Goal: Information Seeking & Learning: Check status

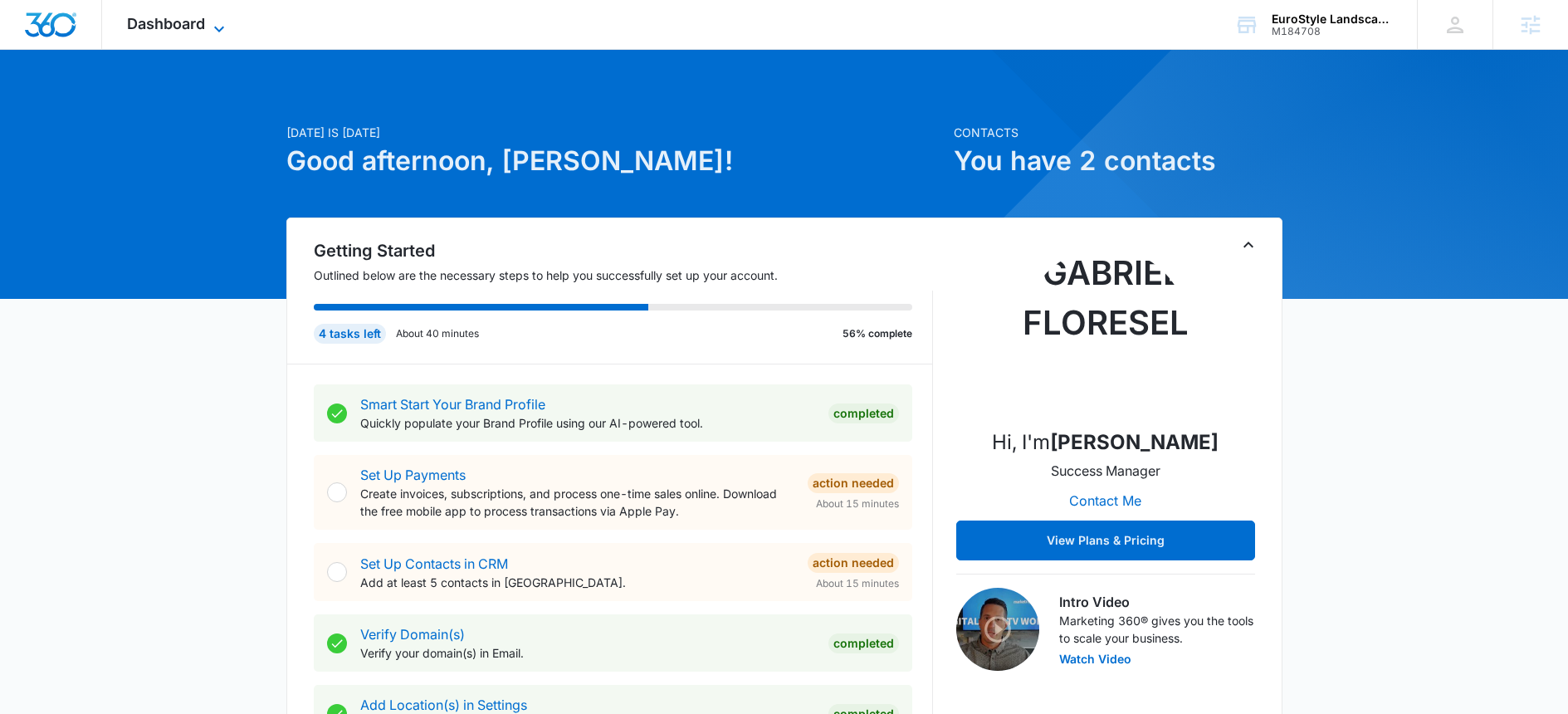
click at [193, 24] on span "Dashboard" at bounding box center [165, 24] width 78 height 17
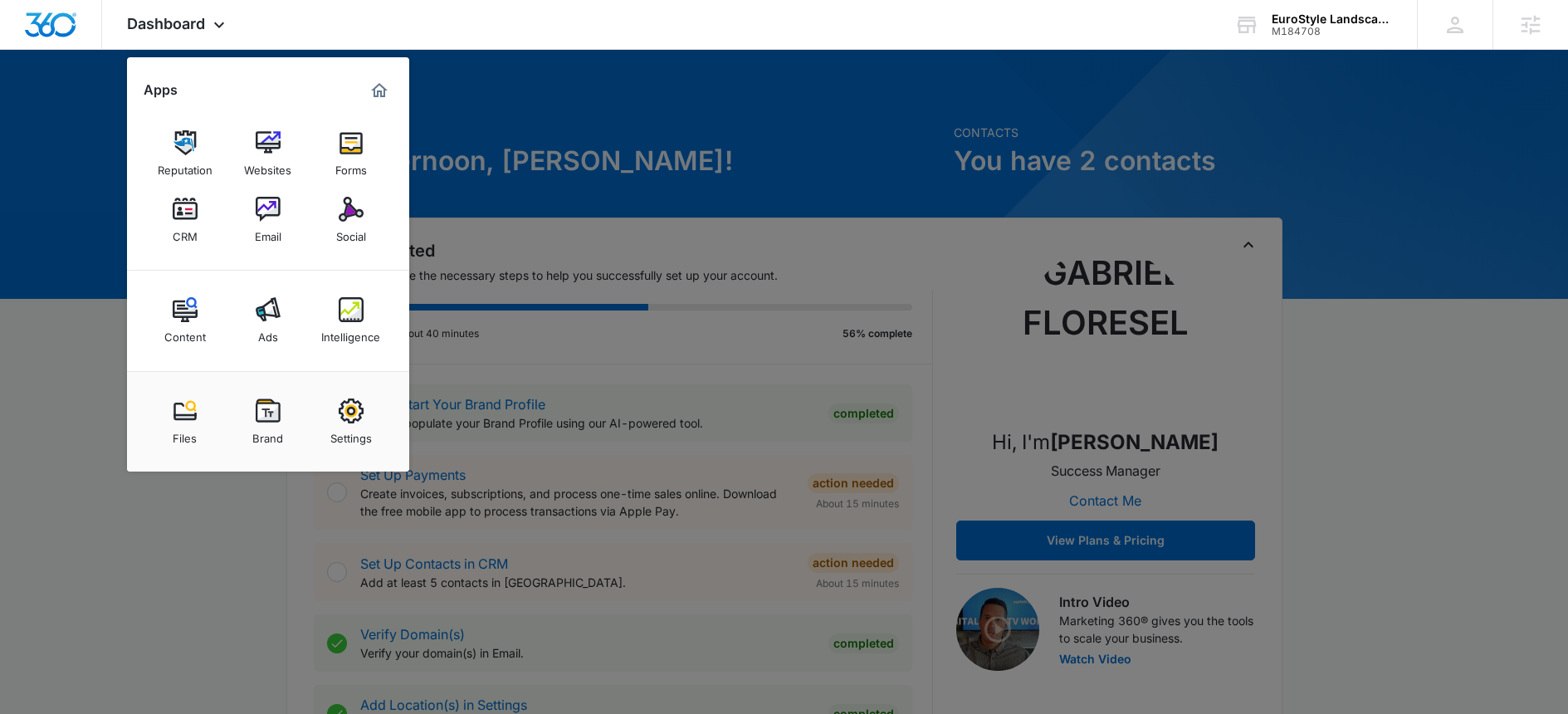
click at [372, 317] on link "Intelligence" at bounding box center [351, 321] width 63 height 63
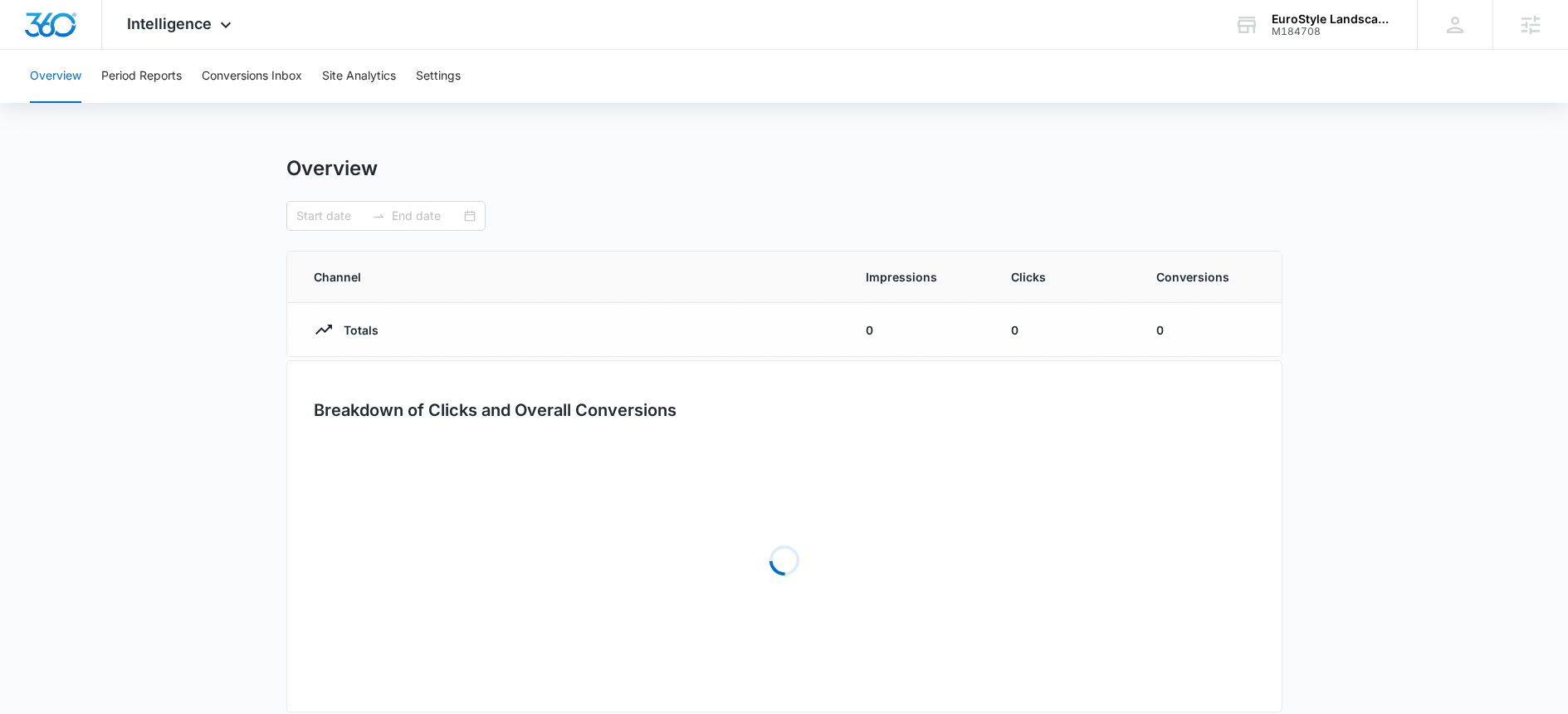
type input "[DATE]"
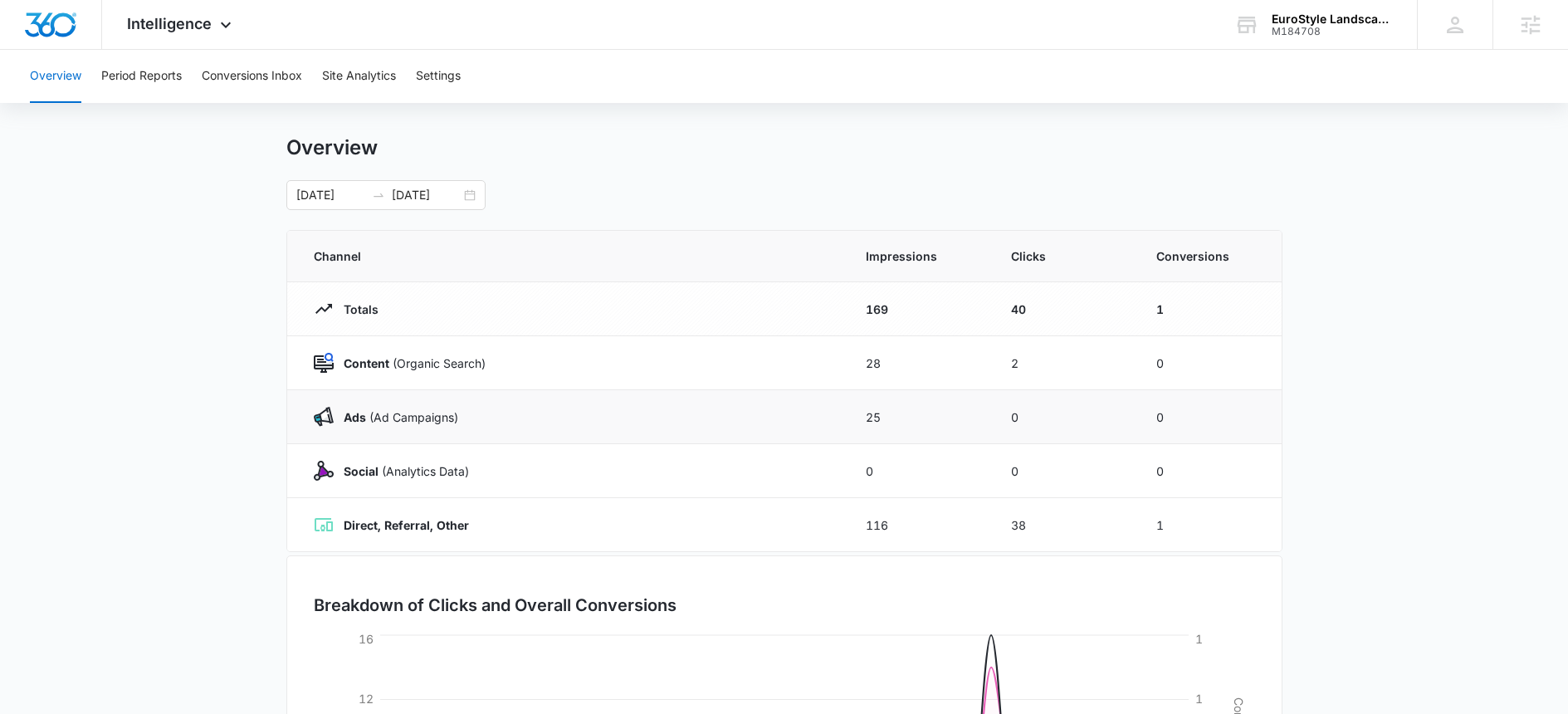
scroll to position [39, 0]
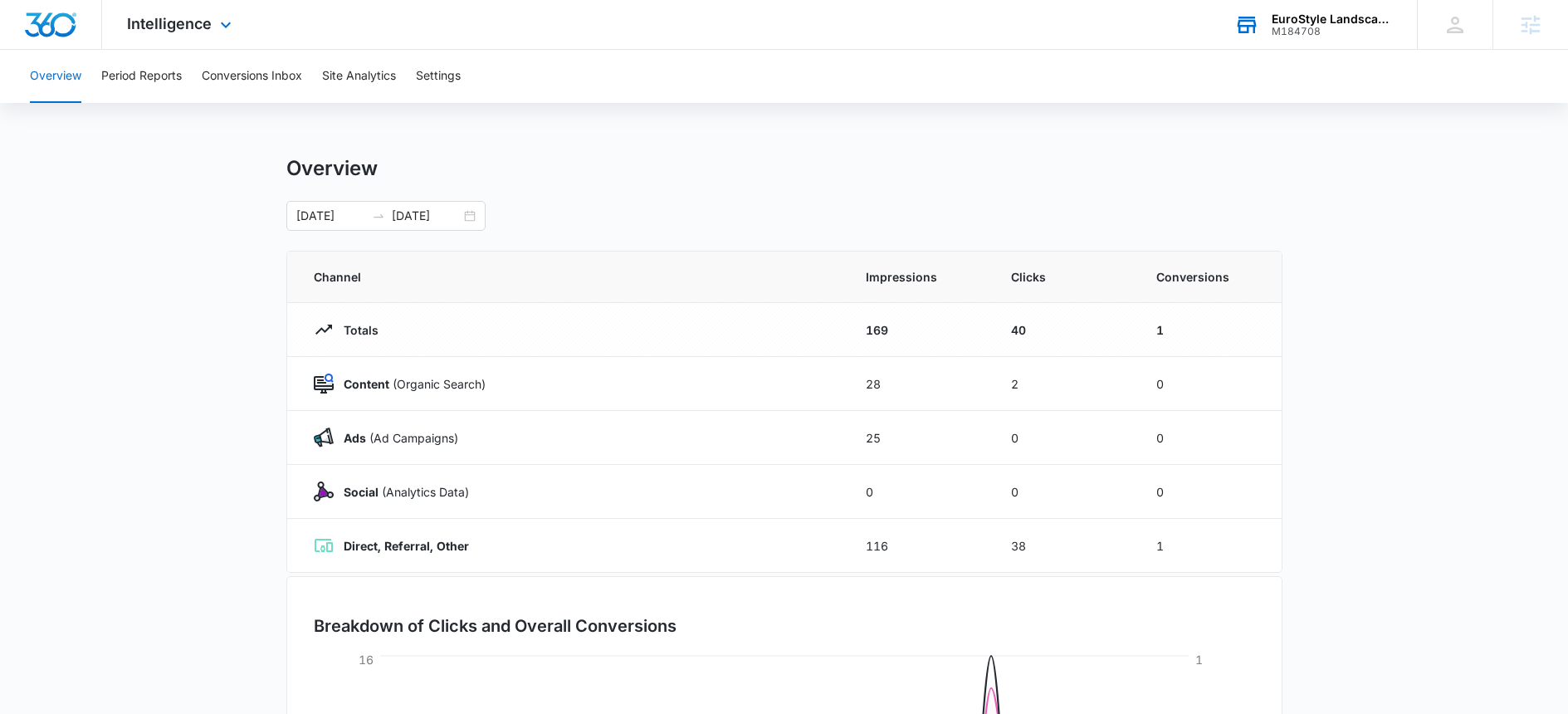
click at [1358, 26] on div "M184708" at bounding box center [1332, 32] width 121 height 12
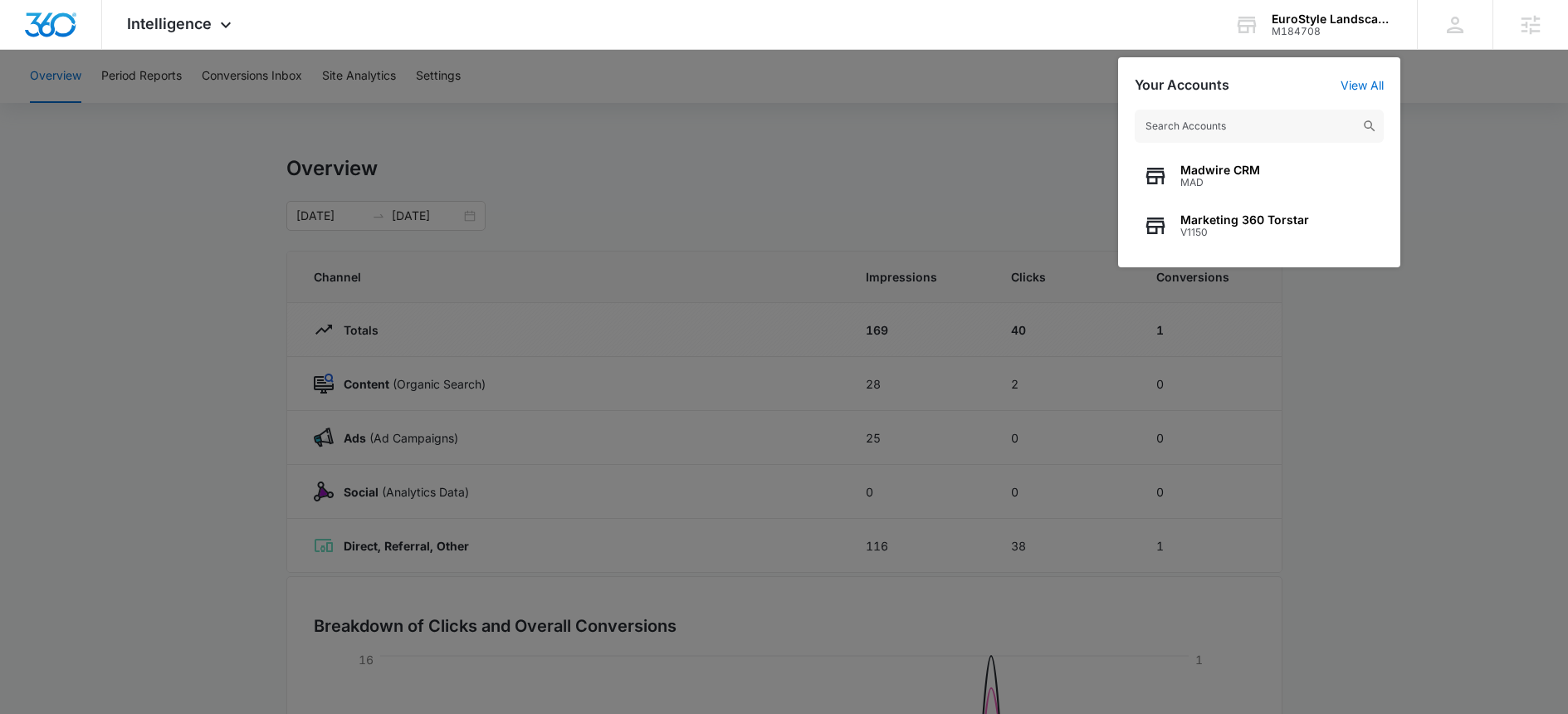
click at [1473, 167] on div at bounding box center [784, 357] width 1568 height 714
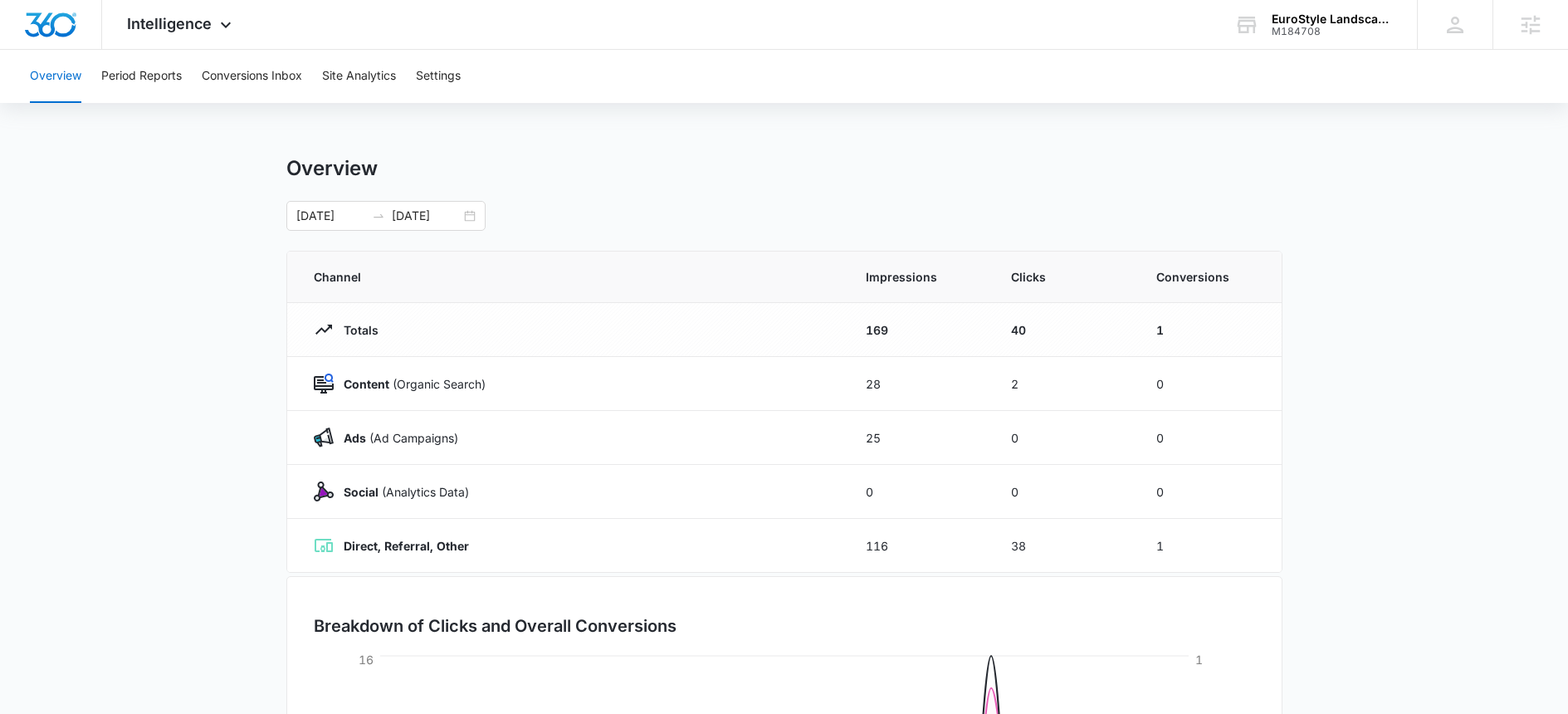
scroll to position [3, 0]
click at [449, 66] on button "Settings" at bounding box center [438, 76] width 45 height 53
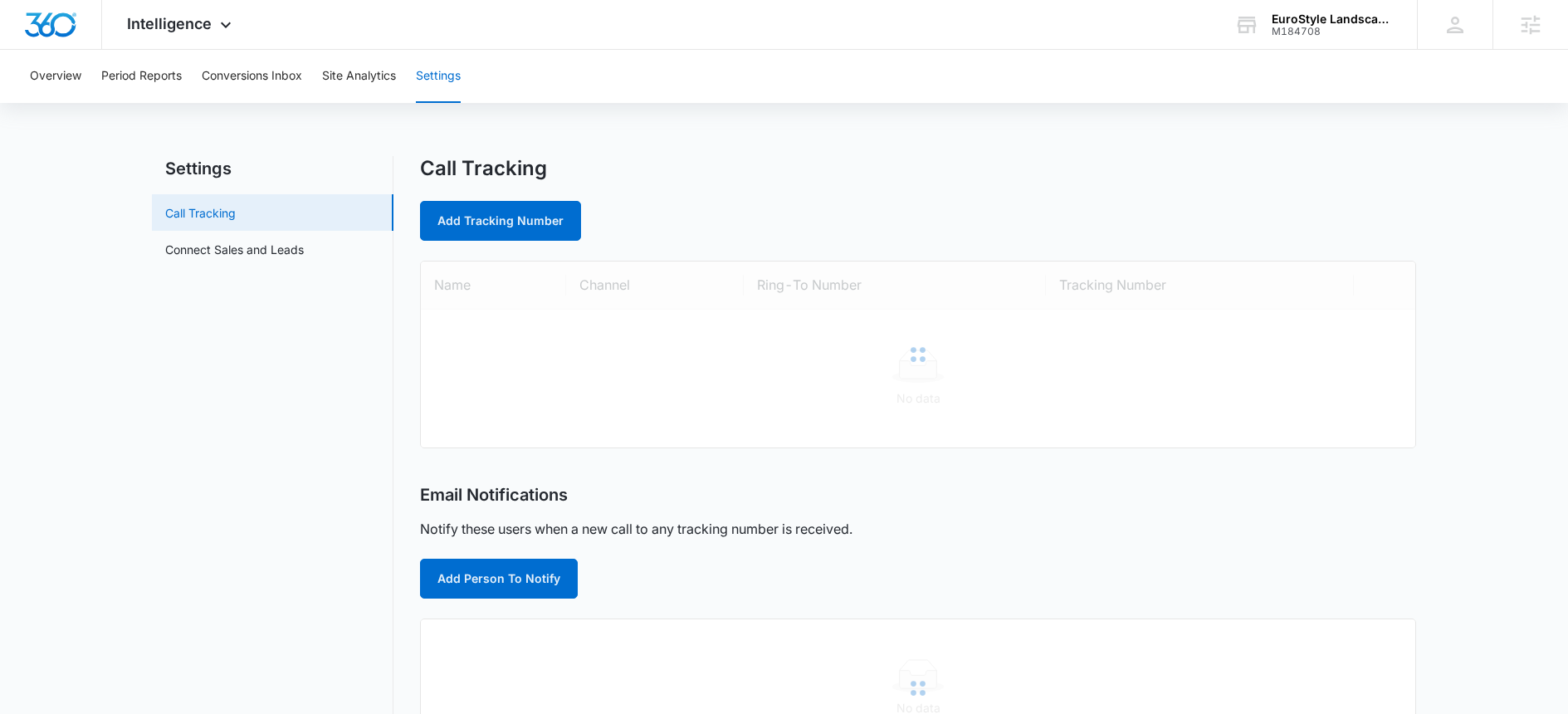
click at [236, 222] on link "Call Tracking" at bounding box center [201, 213] width 71 height 17
click at [241, 250] on link "Connect Sales and Leads" at bounding box center [234, 250] width 138 height 17
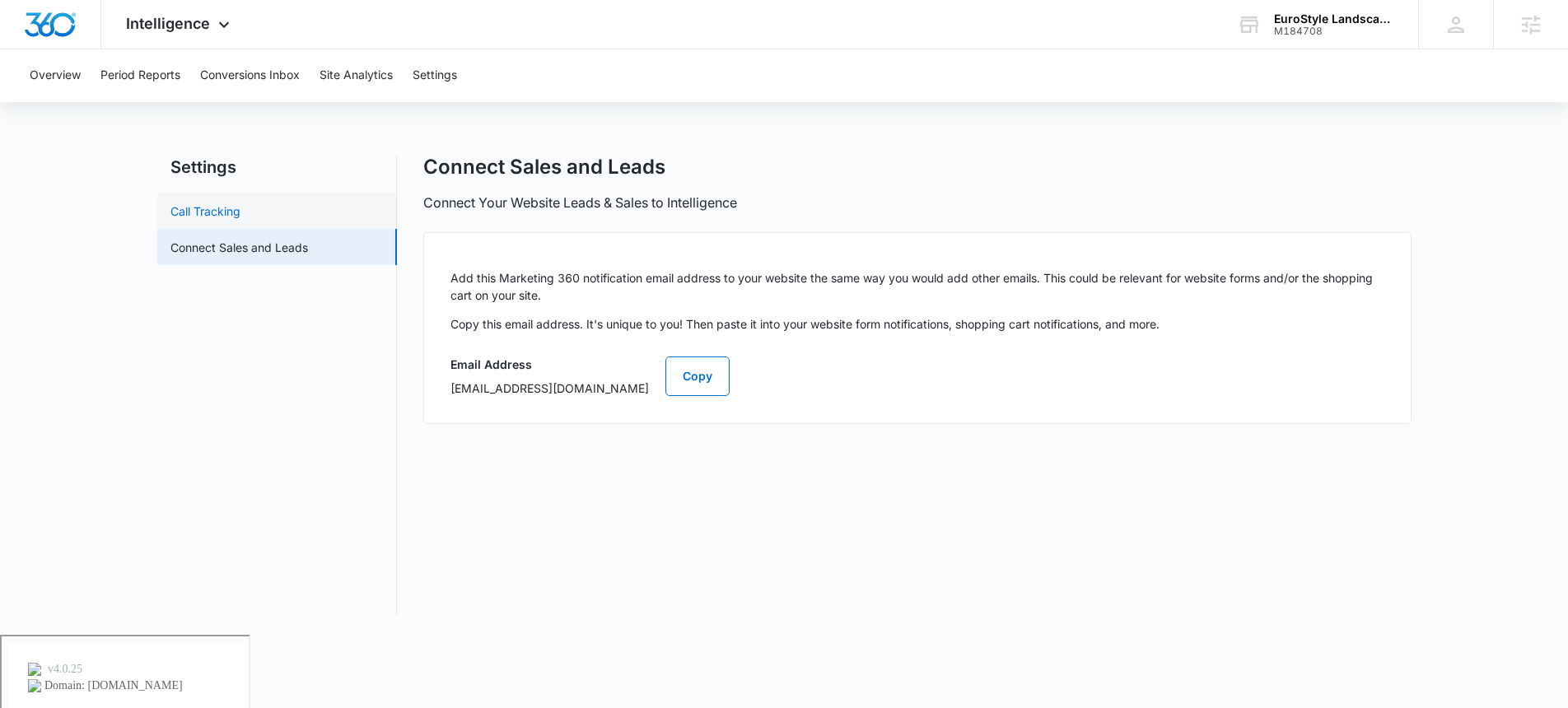
click at [241, 203] on link "Call Tracking" at bounding box center [206, 211] width 70 height 17
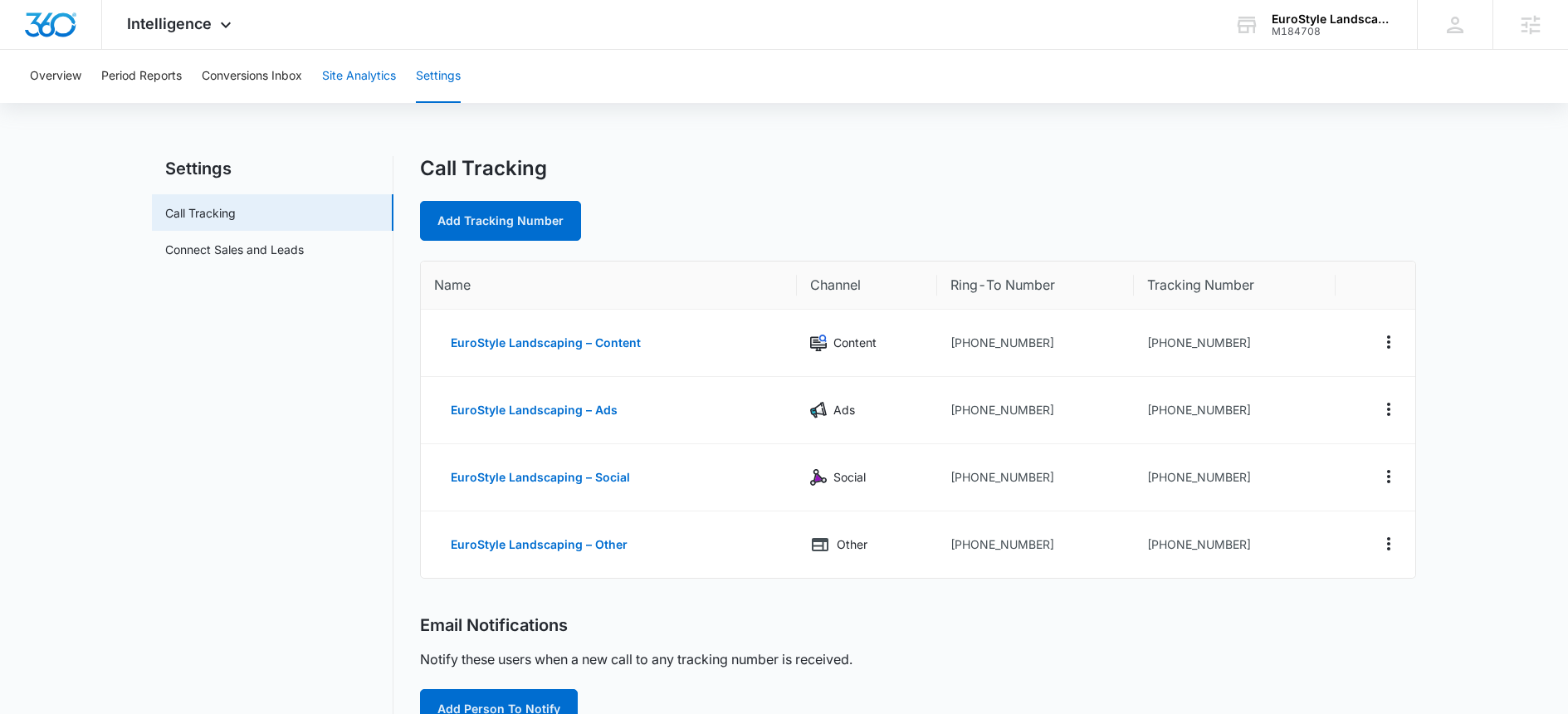
click at [359, 73] on button "Site Analytics" at bounding box center [359, 76] width 74 height 53
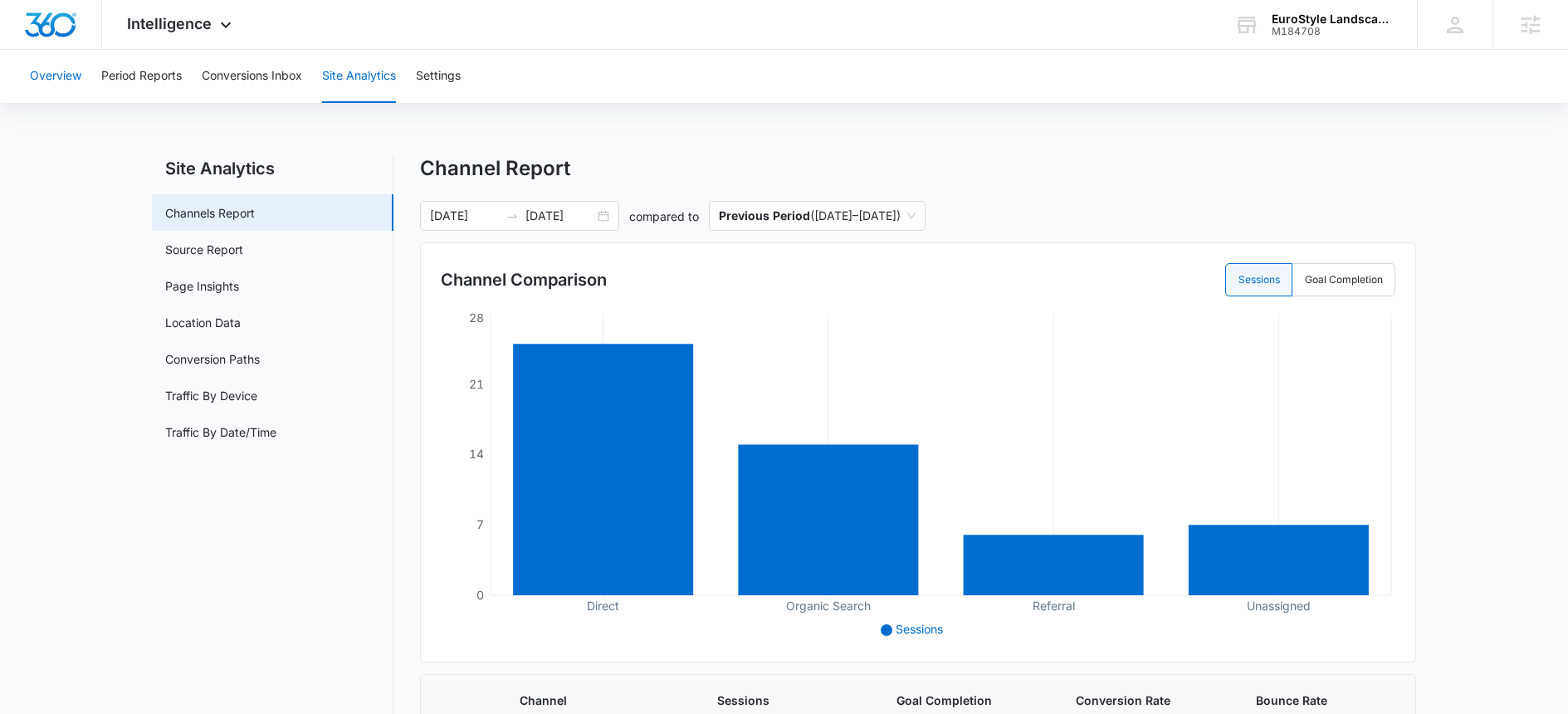
click at [80, 67] on button "Overview" at bounding box center [56, 76] width 52 height 53
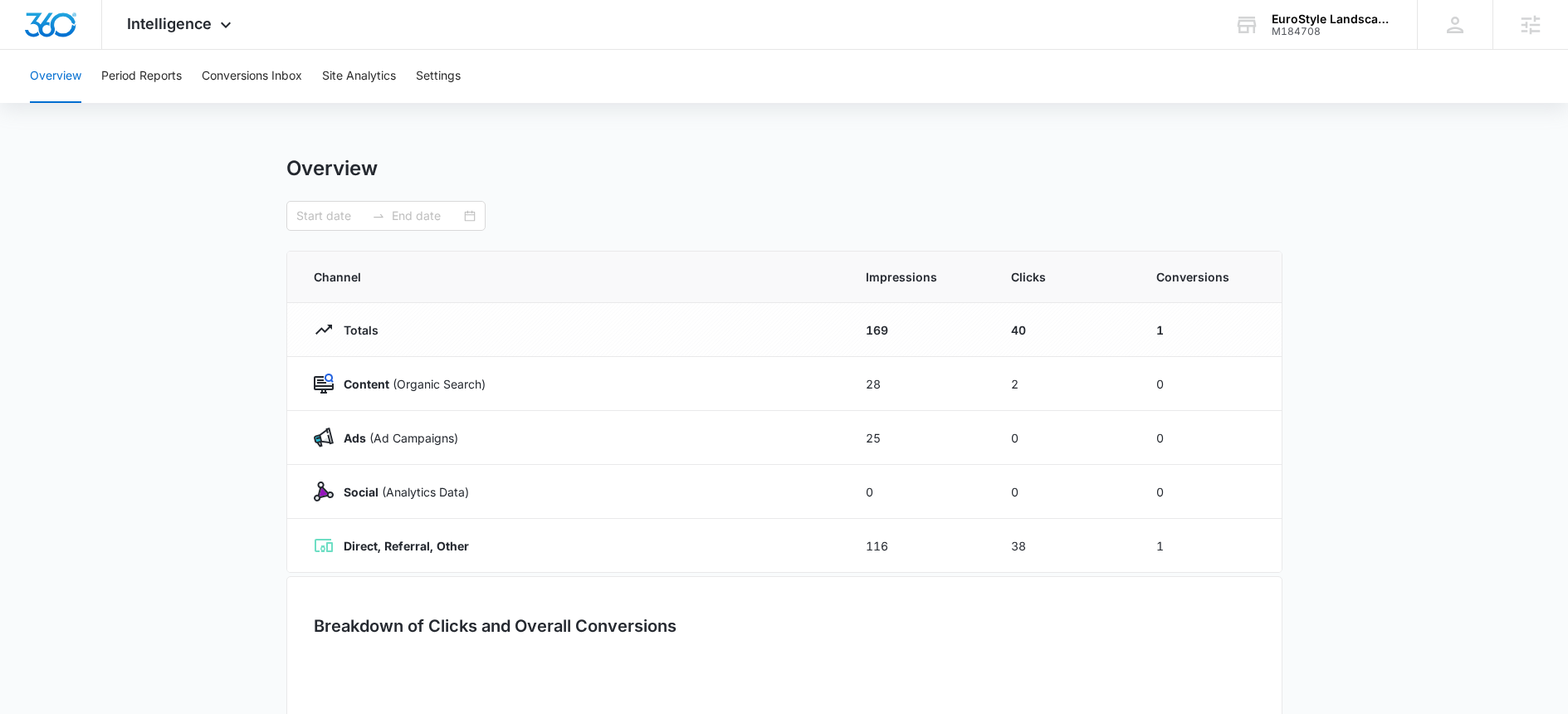
type input "[DATE]"
click at [192, 29] on span "Intelligence" at bounding box center [169, 24] width 84 height 17
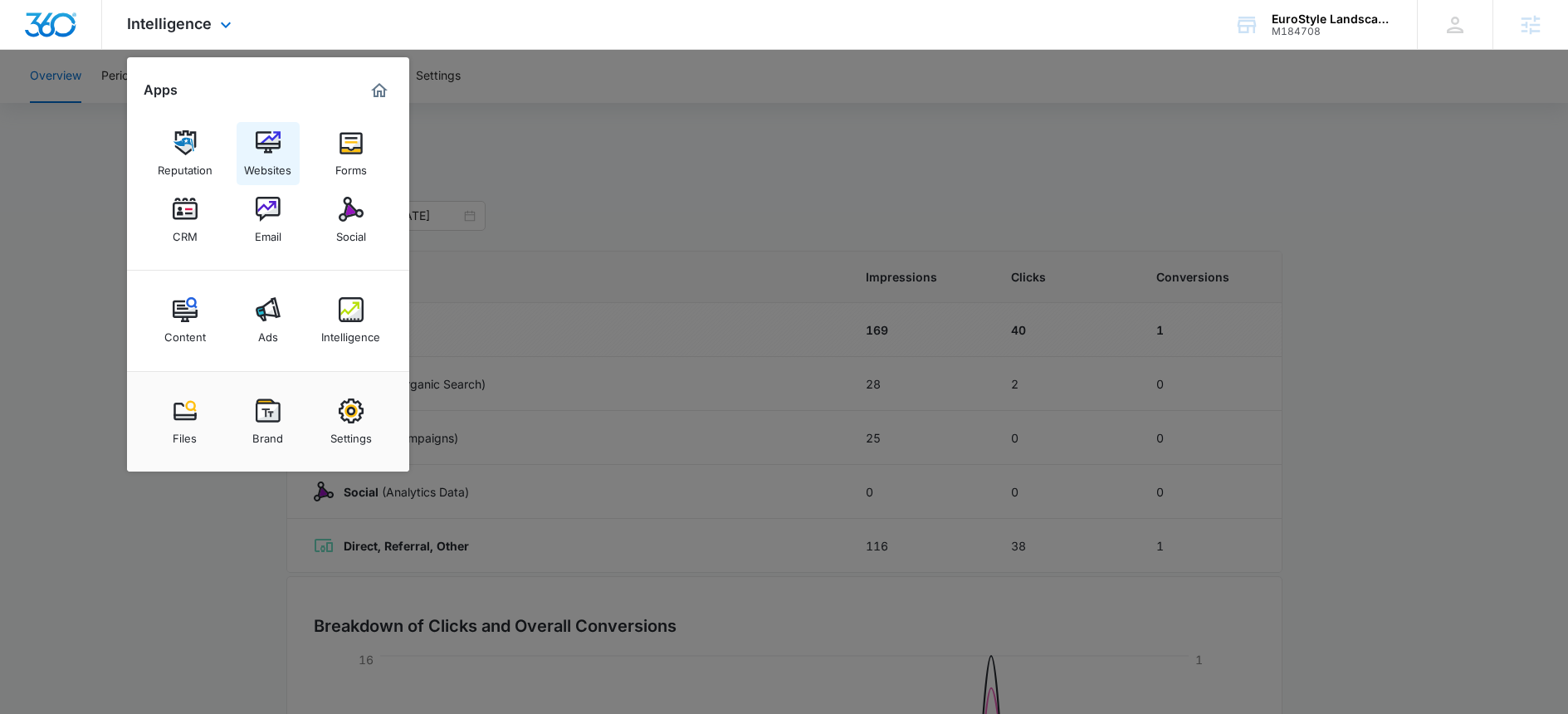
click at [269, 151] on img at bounding box center [268, 143] width 25 height 25
